Goal: Task Accomplishment & Management: Complete application form

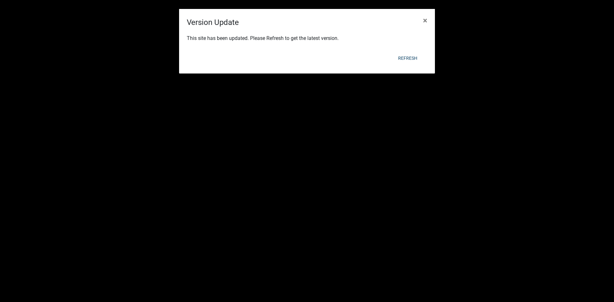
scroll to position [160, 0]
click at [407, 51] on div "Refresh" at bounding box center [349, 58] width 158 height 17
click at [402, 61] on button "Refresh" at bounding box center [407, 58] width 29 height 12
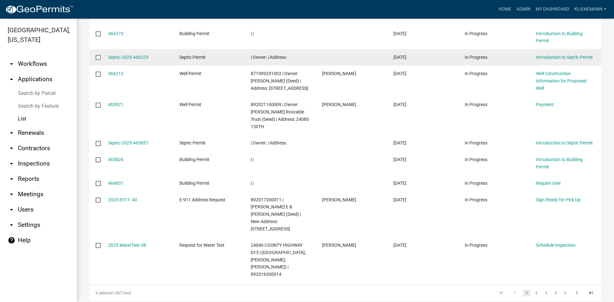
scroll to position [171, 0]
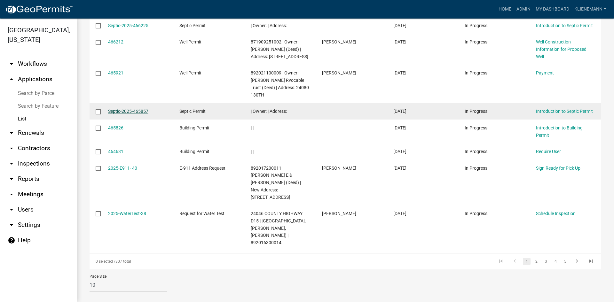
click at [140, 114] on link "Septic-2025-465857" at bounding box center [128, 111] width 40 height 5
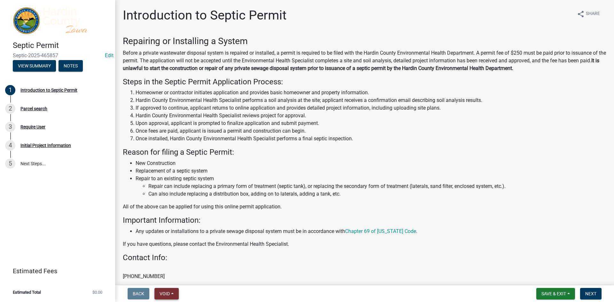
click at [162, 292] on span "Void" at bounding box center [165, 293] width 10 height 5
click at [165, 272] on button "Void" at bounding box center [180, 277] width 51 height 15
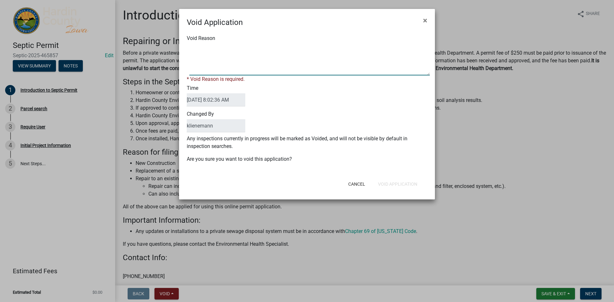
click at [233, 50] on textarea "Void Reason" at bounding box center [309, 60] width 241 height 32
type textarea "duplicate"
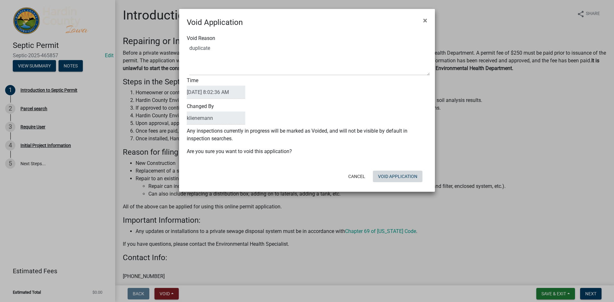
click at [413, 185] on div "Cancel Void Application" at bounding box center [349, 176] width 158 height 17
click at [412, 179] on button "Void Application" at bounding box center [398, 177] width 50 height 12
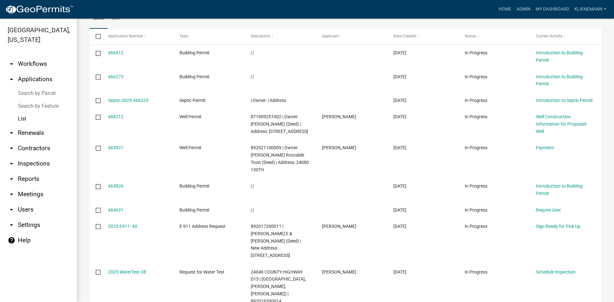
scroll to position [171, 0]
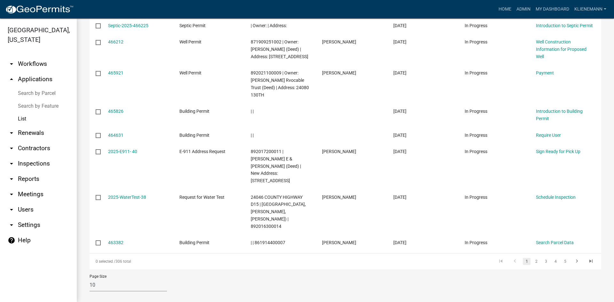
click at [366, 273] on div "Page Size 10 25 50 100" at bounding box center [346, 283] width 522 height 27
click at [533, 258] on link "2" at bounding box center [537, 261] width 8 height 7
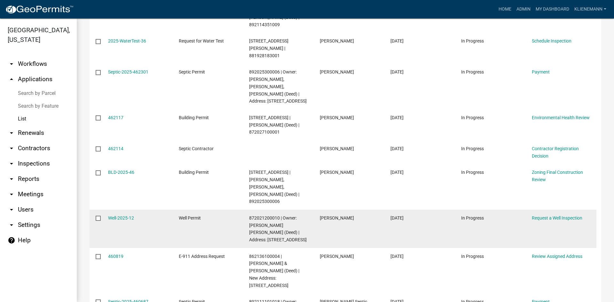
scroll to position [236, 0]
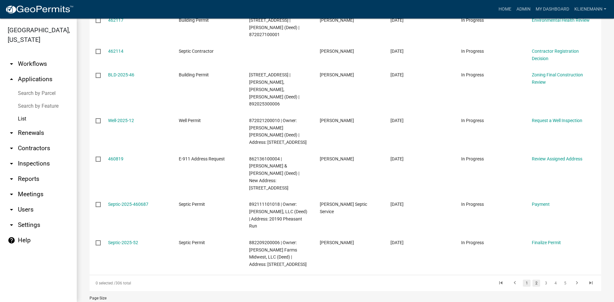
click at [523, 280] on link "1" at bounding box center [527, 283] width 8 height 7
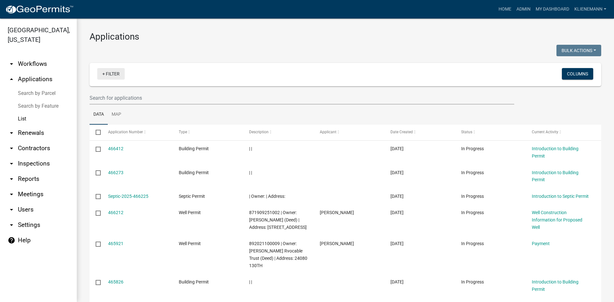
click at [116, 76] on link "+ Filter" at bounding box center [111, 74] width 28 height 12
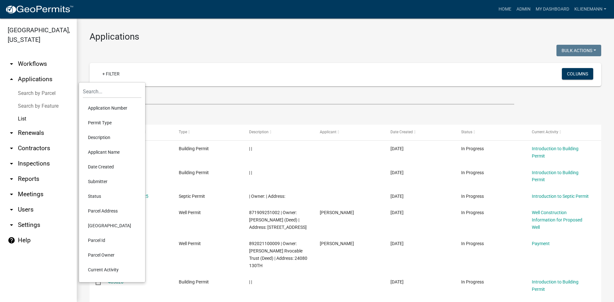
click at [109, 154] on li "Applicant Name" at bounding box center [112, 152] width 59 height 15
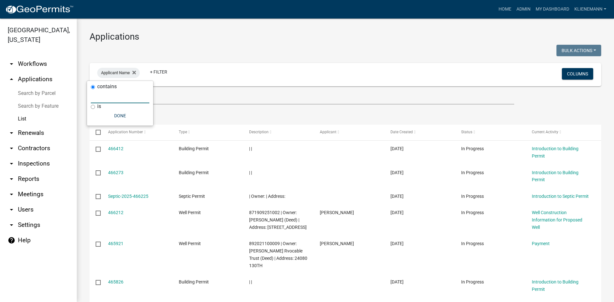
click at [112, 101] on input "text" at bounding box center [120, 96] width 59 height 13
type input "h"
click at [134, 71] on icon at bounding box center [134, 73] width 4 height 4
click at [112, 77] on link "+ Filter" at bounding box center [111, 74] width 28 height 12
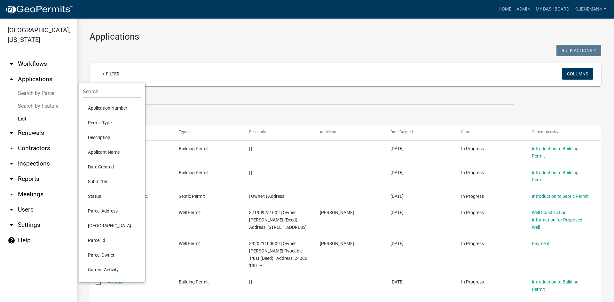
click at [101, 252] on li "Parcel Owner" at bounding box center [112, 255] width 59 height 15
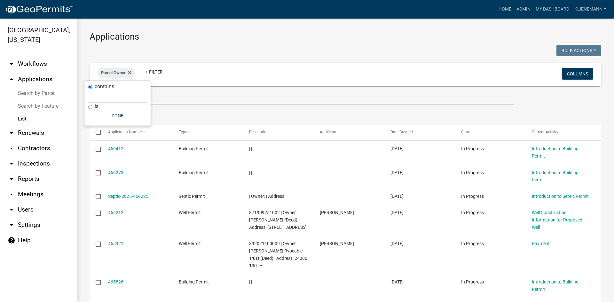
click at [100, 97] on input "text" at bounding box center [117, 96] width 59 height 13
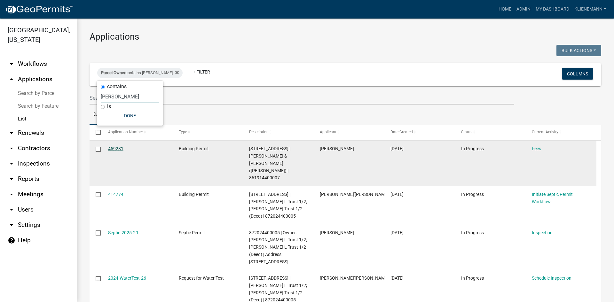
type input "[PERSON_NAME]"
click at [119, 147] on link "459281" at bounding box center [115, 148] width 15 height 5
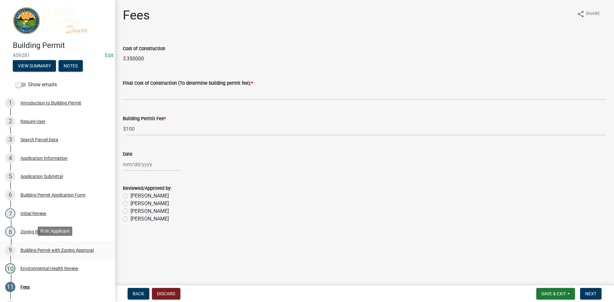
click at [54, 249] on div "Building Permit with Zoning Approval" at bounding box center [56, 250] width 73 height 4
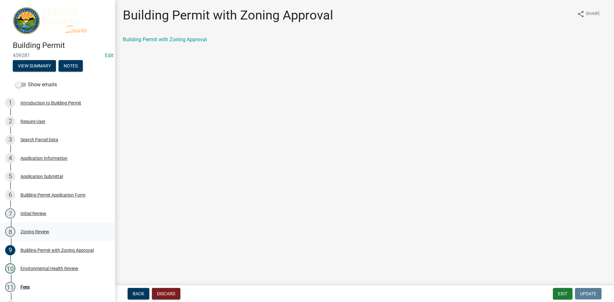
click at [35, 232] on div "Zoning Review" at bounding box center [34, 232] width 29 height 4
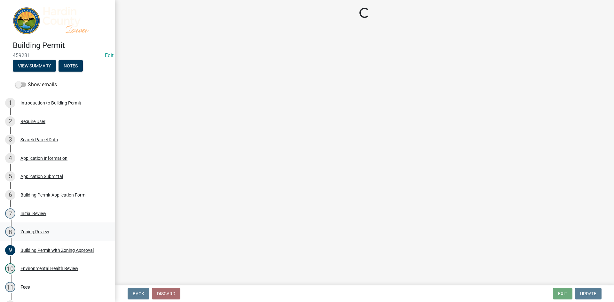
select select "cde34027-c2e6-4375-ad0d-1a97383c127e"
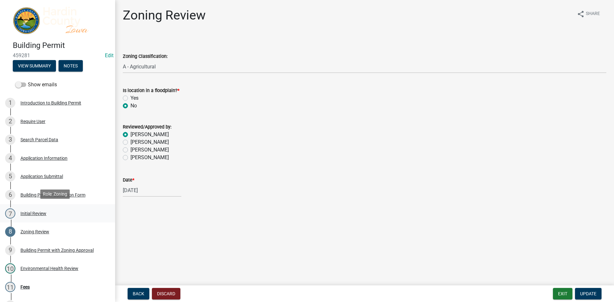
click at [37, 214] on div "Initial Review" at bounding box center [33, 213] width 26 height 4
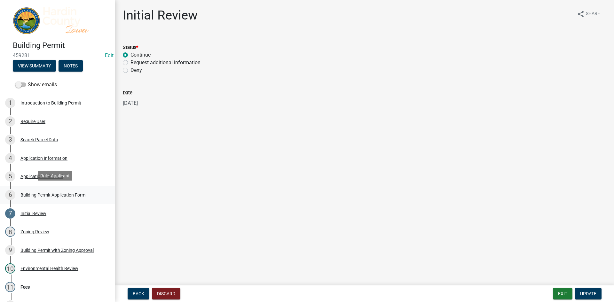
click at [39, 197] on div "6 Building Permit Application Form" at bounding box center [55, 195] width 100 height 10
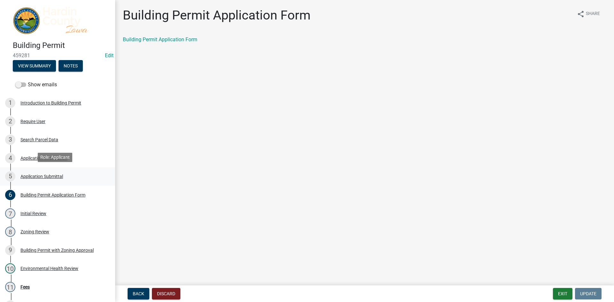
click at [54, 176] on div "Application Submittal" at bounding box center [41, 176] width 43 height 4
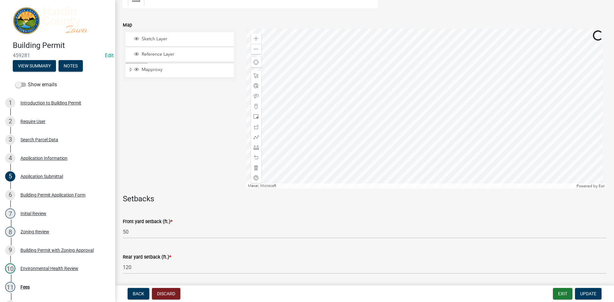
scroll to position [256, 0]
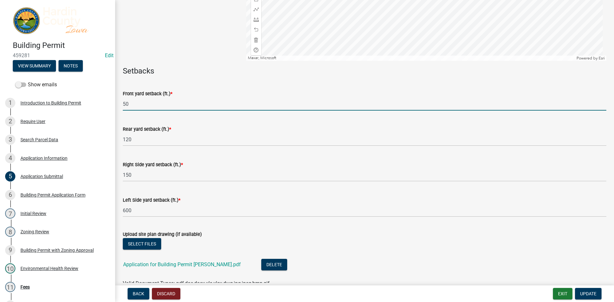
click at [153, 105] on input "50" at bounding box center [365, 104] width 484 height 13
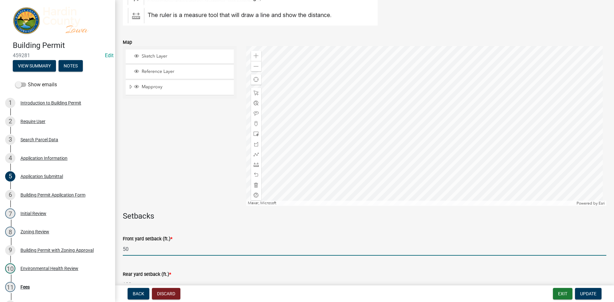
scroll to position [96, 0]
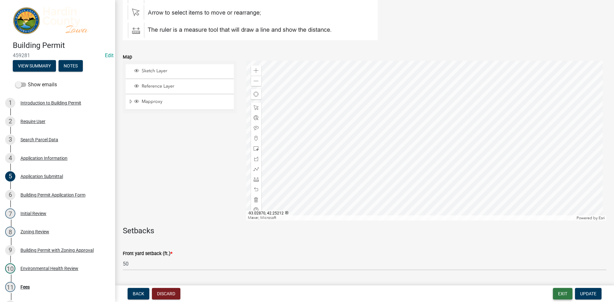
click at [558, 291] on button "Exit" at bounding box center [563, 294] width 20 height 12
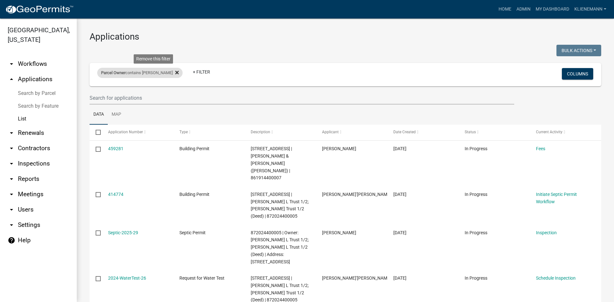
click at [175, 74] on icon at bounding box center [177, 73] width 4 height 4
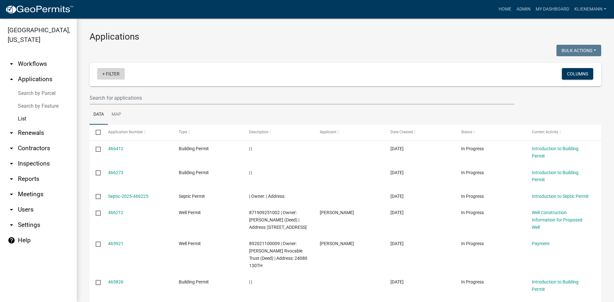
click at [105, 74] on link "+ Filter" at bounding box center [111, 74] width 28 height 12
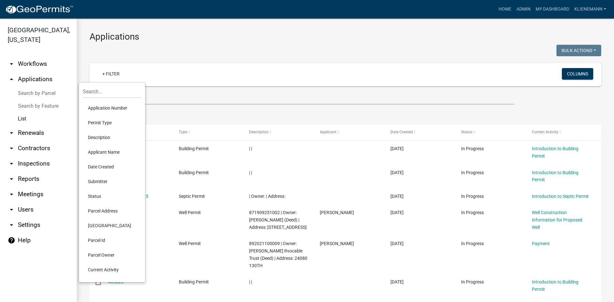
click at [101, 124] on li "Permit Type" at bounding box center [112, 123] width 59 height 15
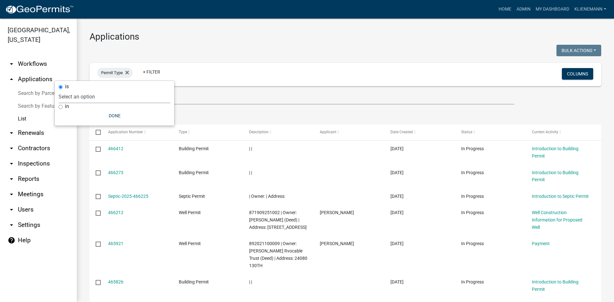
click at [96, 97] on select "Select an option Building Permit City Address Assigned Form Conditional/Special…" at bounding box center [115, 96] width 112 height 13
select select "5190f0eb-c9b9-4945-9864-a97d7e053c13"
click at [83, 90] on select "Select an option Building Permit City Address Assigned Form Conditional/Special…" at bounding box center [115, 96] width 112 height 13
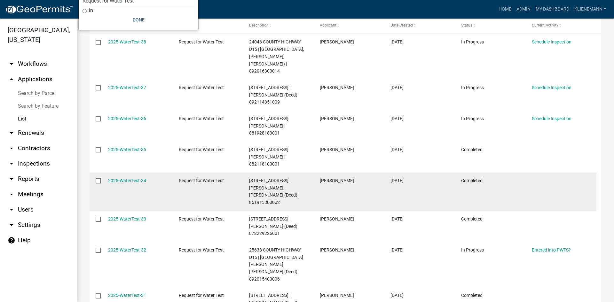
scroll to position [96, 0]
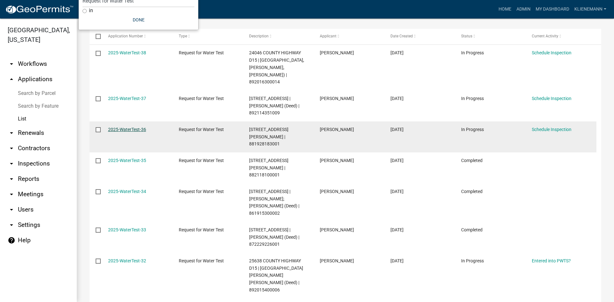
click at [129, 127] on link "2025-WaterTest-36" at bounding box center [127, 129] width 38 height 5
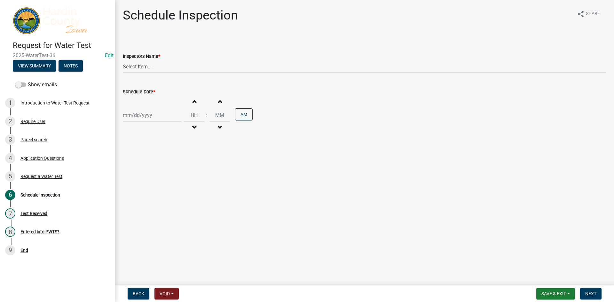
click at [149, 114] on div at bounding box center [152, 115] width 59 height 13
select select "8"
select select "2025"
click at [141, 172] on div "12" at bounding box center [139, 170] width 10 height 10
type input "[DATE]"
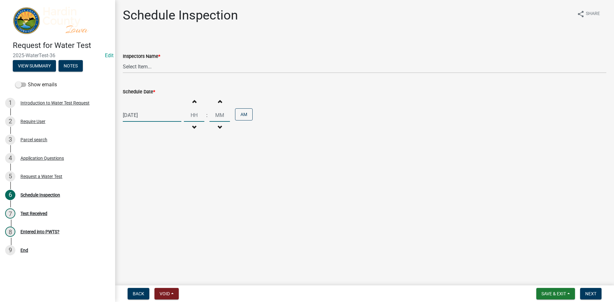
click at [194, 114] on input "Hours" at bounding box center [194, 115] width 20 height 13
type input "10"
click at [222, 115] on input "00" at bounding box center [220, 115] width 20 height 13
type input "0"
type input "30"
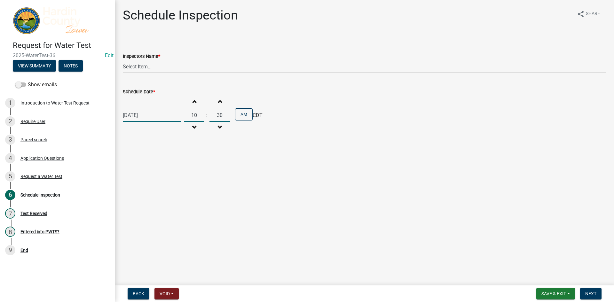
click at [199, 66] on select "Select Item... [PERSON_NAME] Septic ([PERSON_NAME] Septic Service) lkohart ([PE…" at bounding box center [365, 66] width 484 height 13
select select "60cbe18b-ca62-4587-ab96-ab04c925d230"
click at [123, 60] on select "Select Item... [PERSON_NAME] Septic ([PERSON_NAME] Septic Service) lkohart ([PE…" at bounding box center [365, 66] width 484 height 13
click at [593, 296] on span "Next" at bounding box center [591, 293] width 11 height 5
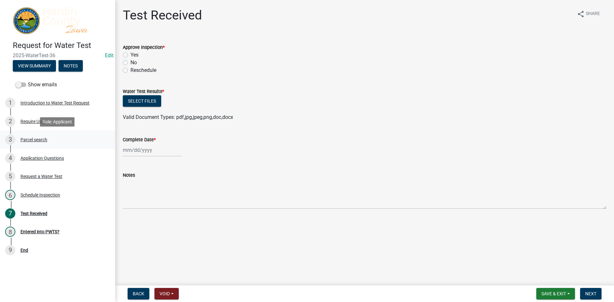
click at [47, 140] on div "Parcel search" at bounding box center [33, 140] width 27 height 4
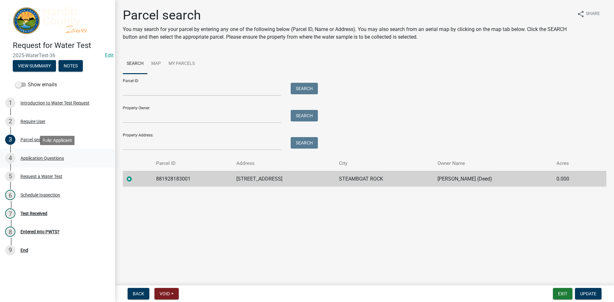
click at [41, 154] on div "4 Application Questions" at bounding box center [55, 158] width 100 height 10
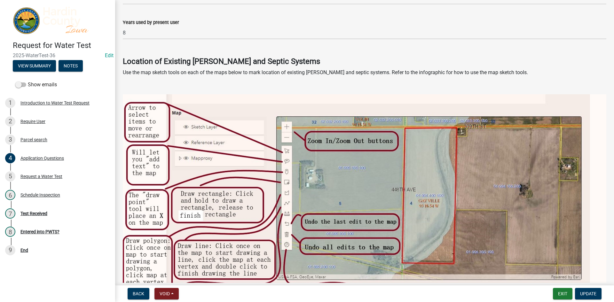
scroll to position [896, 0]
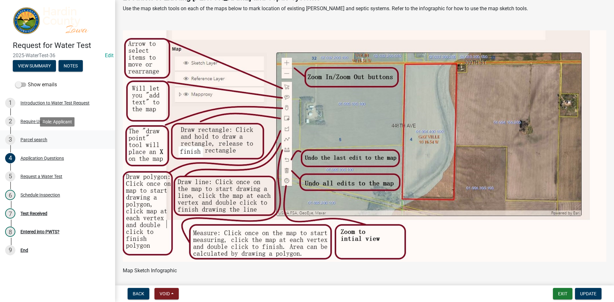
click at [55, 142] on div "3 Parcel search" at bounding box center [55, 140] width 100 height 10
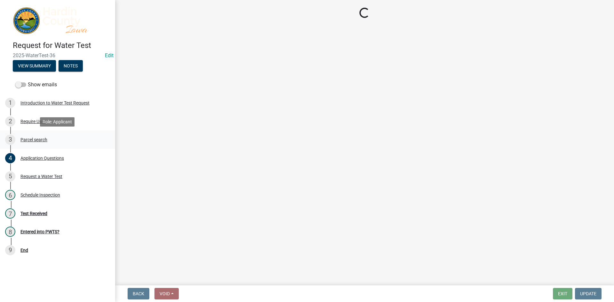
scroll to position [0, 0]
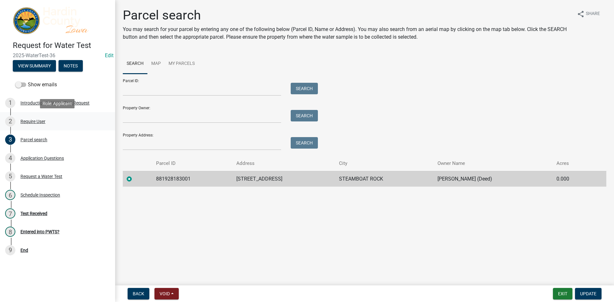
click at [60, 124] on div "2 Require User" at bounding box center [55, 121] width 100 height 10
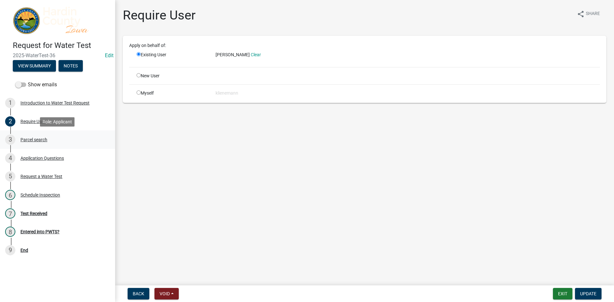
click at [59, 144] on div "3 Parcel search" at bounding box center [55, 140] width 100 height 10
